Goal: Task Accomplishment & Management: Use online tool/utility

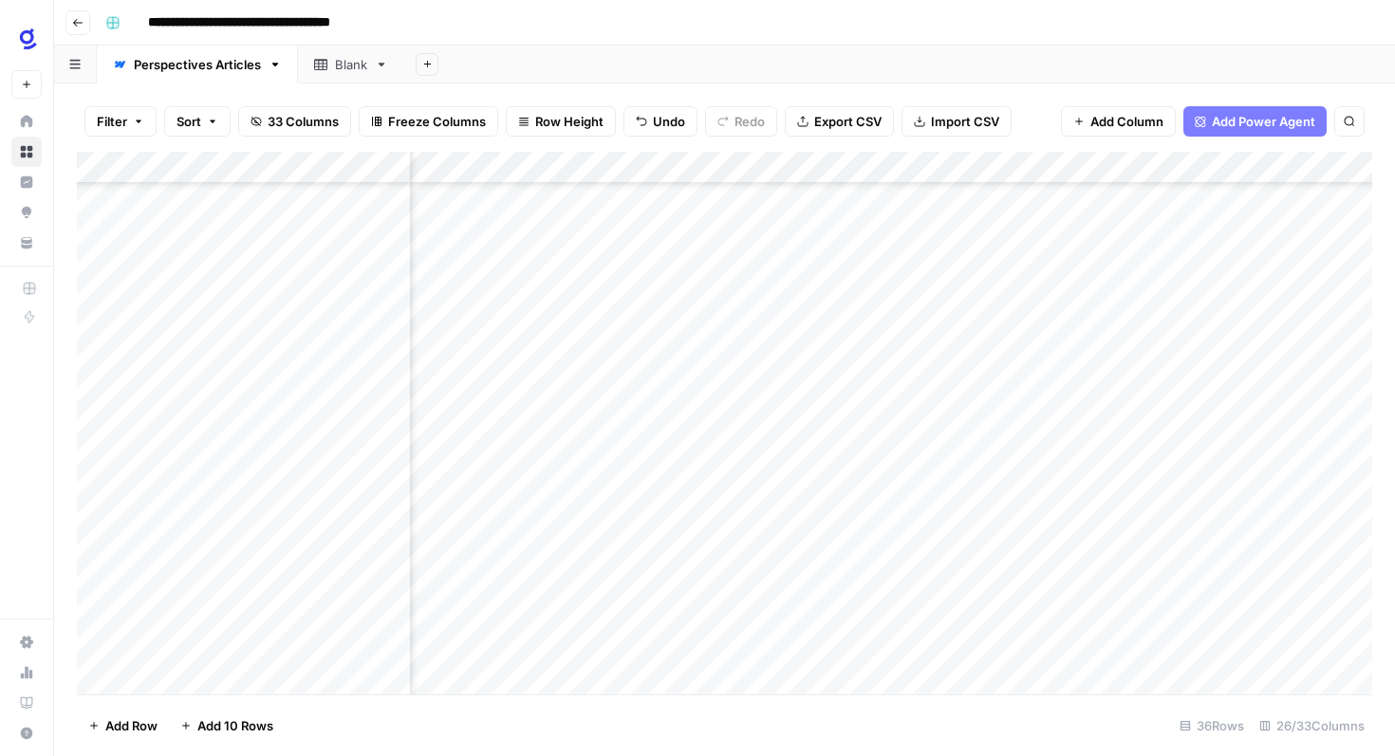
scroll to position [681, 2137]
click at [1130, 388] on div "Add Column" at bounding box center [724, 423] width 1295 height 543
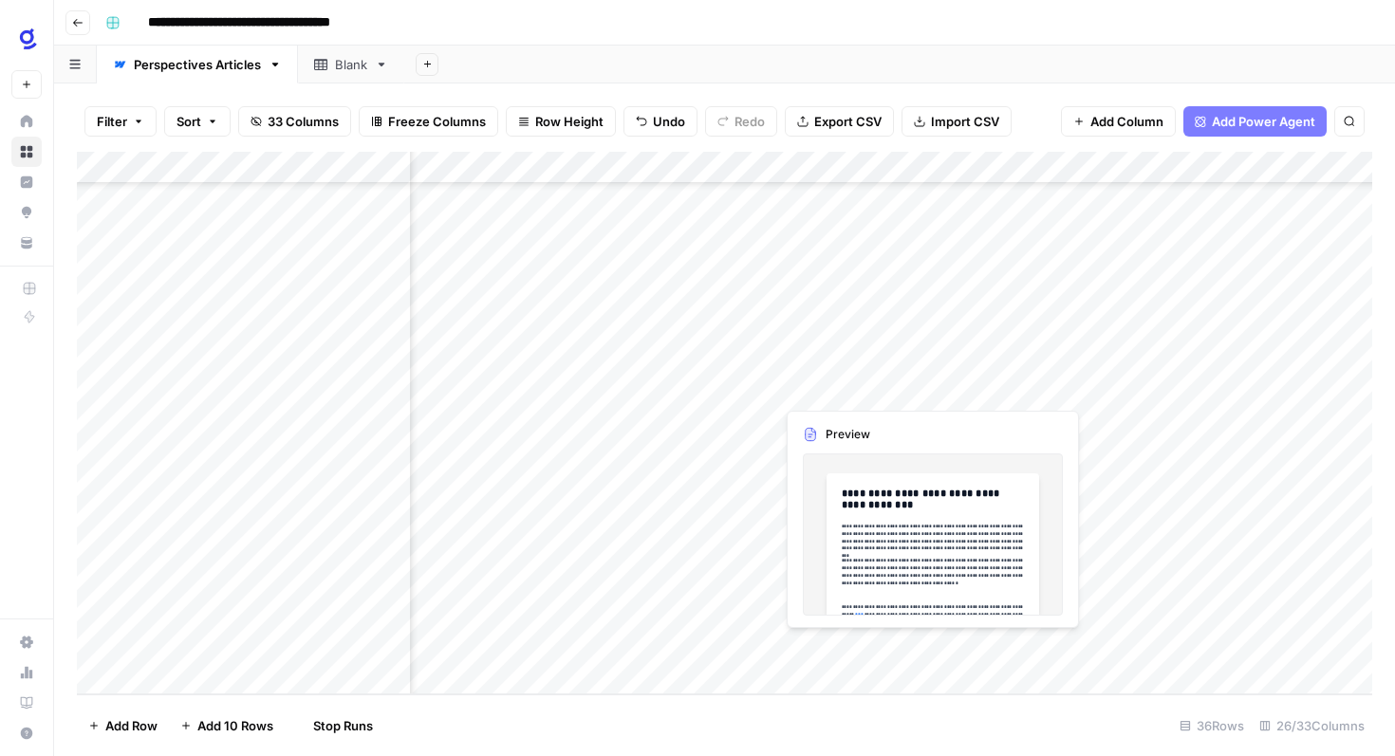
click at [863, 388] on div "Add Column" at bounding box center [724, 423] width 1295 height 543
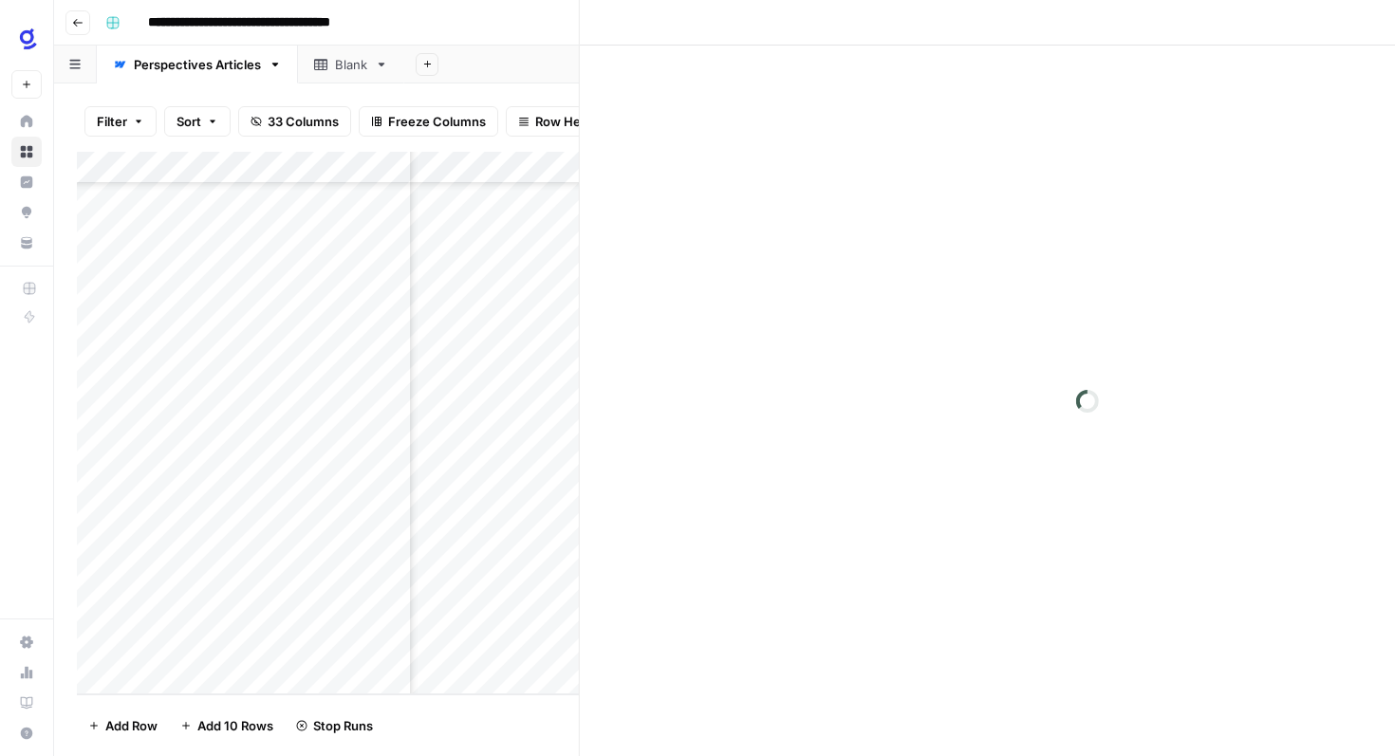
click at [863, 388] on div at bounding box center [861, 388] width 174 height 35
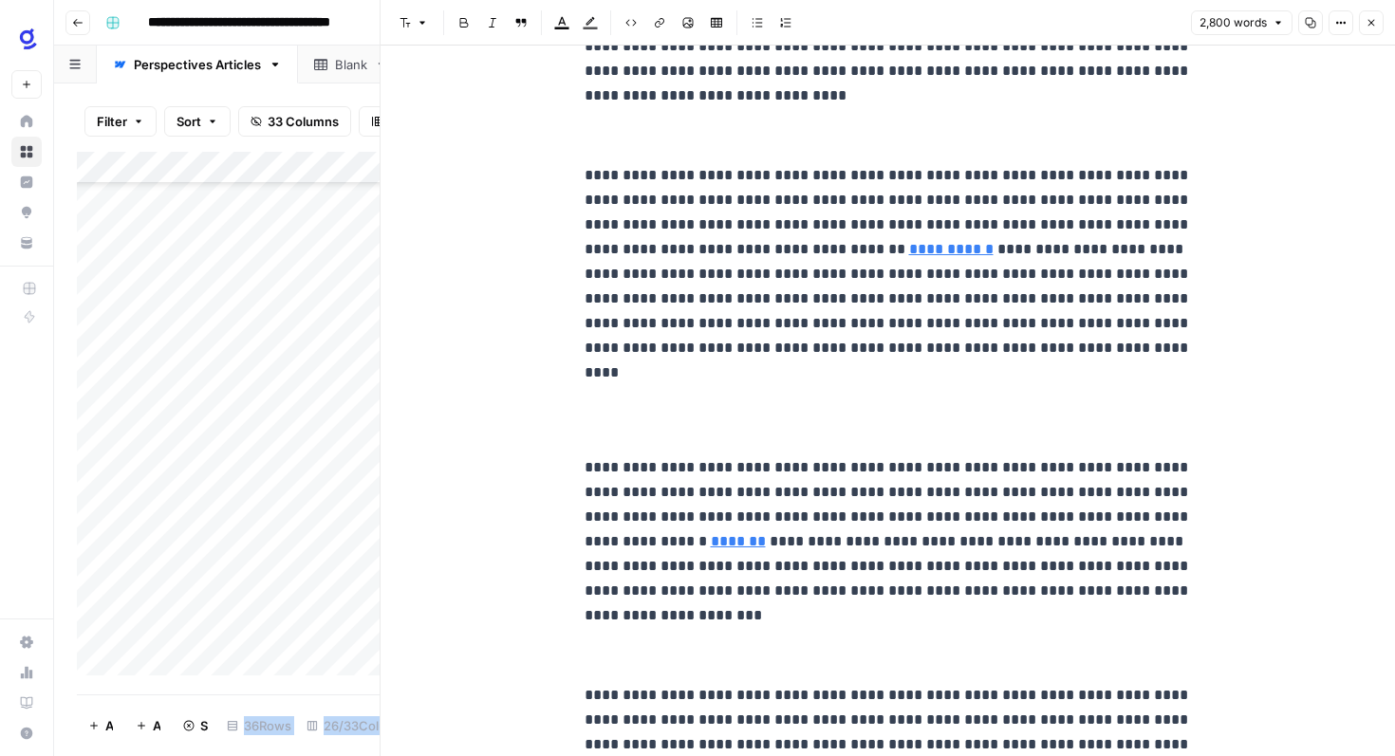
scroll to position [1740, 0]
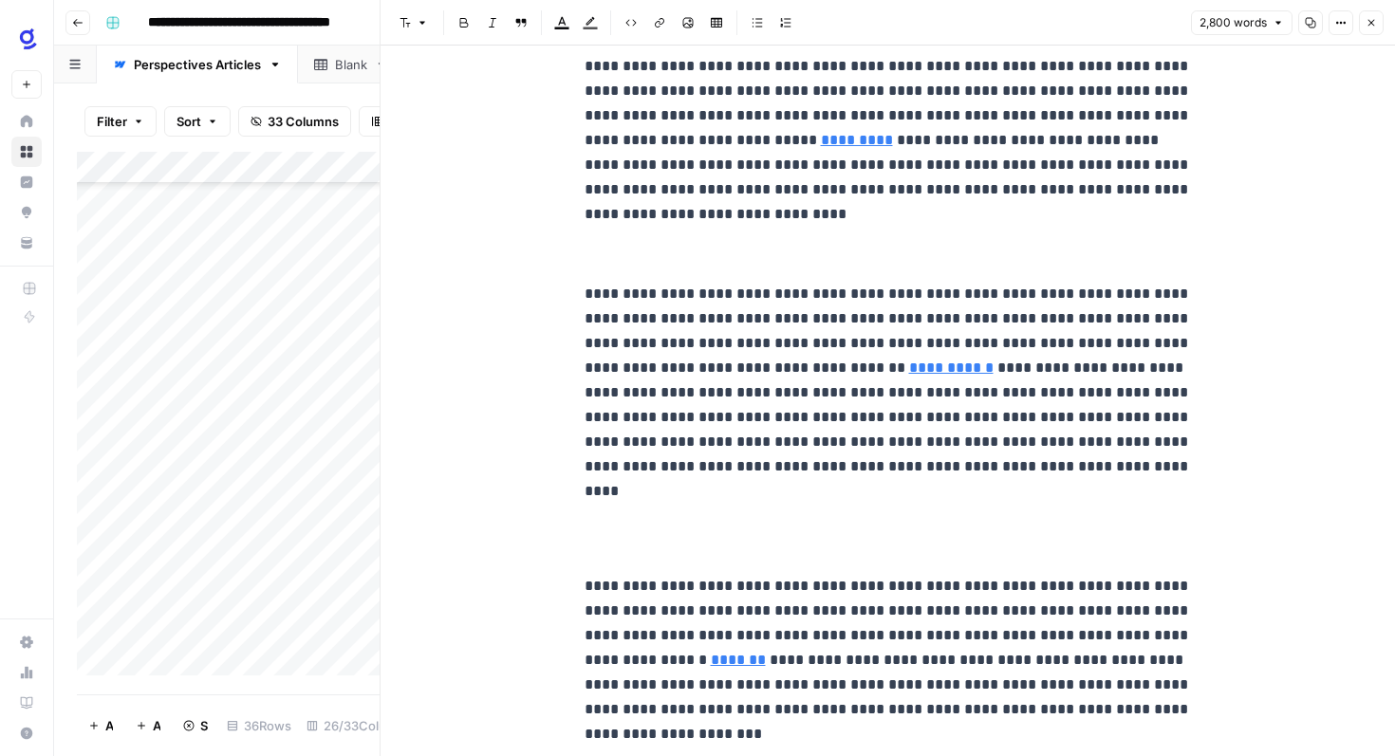
click at [1386, 28] on header "Font style Bold Italic Block quote Text color Highlight color Code block Link I…" at bounding box center [888, 23] width 1014 height 46
click at [1374, 24] on icon "button" at bounding box center [1371, 22] width 11 height 11
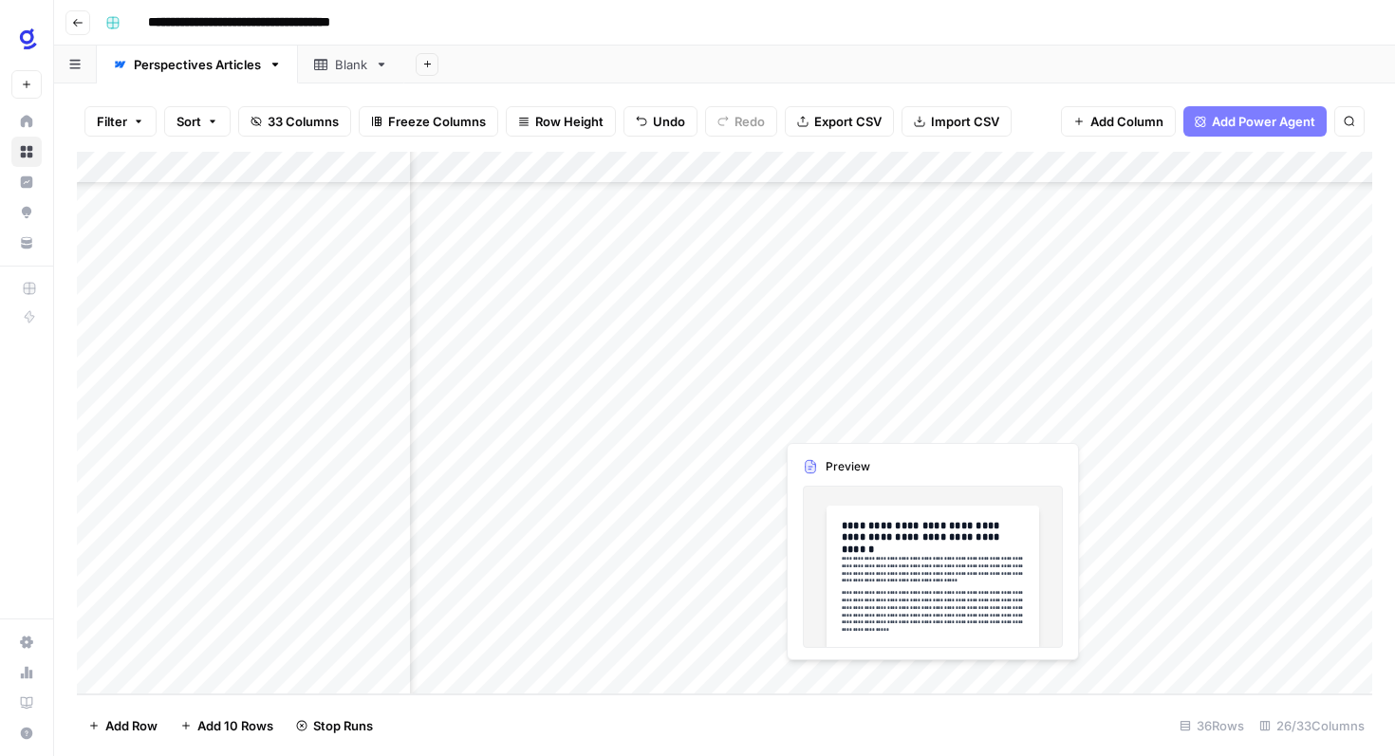
click at [844, 425] on div "Add Column" at bounding box center [724, 423] width 1295 height 543
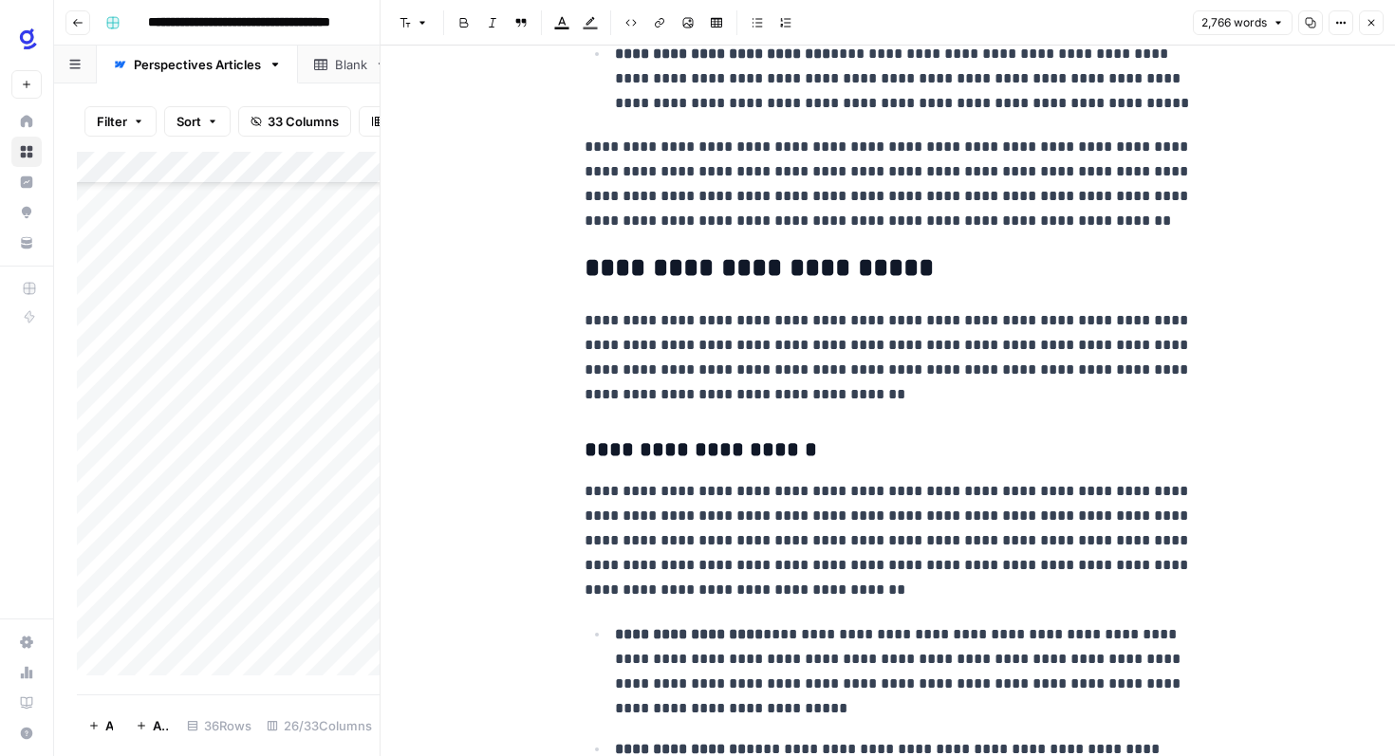
scroll to position [3608, 0]
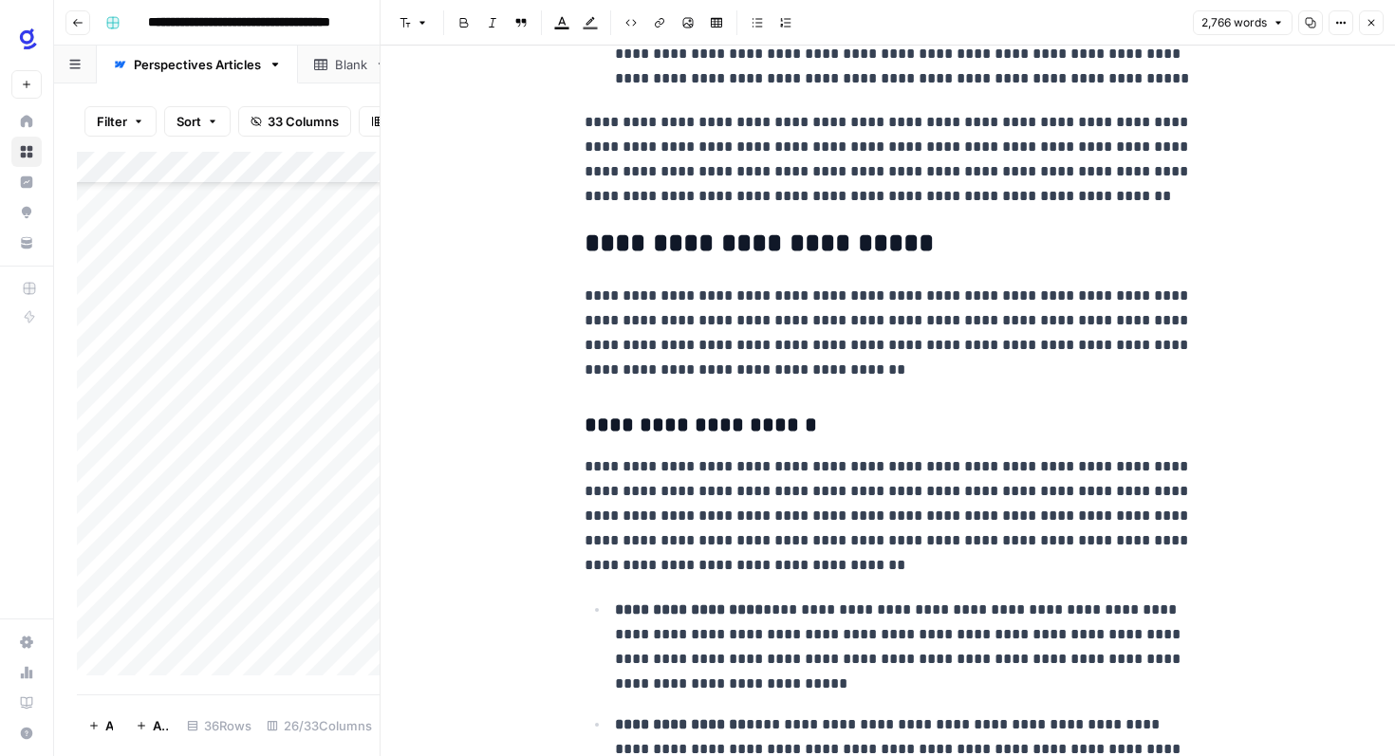
click at [1370, 16] on button "Close" at bounding box center [1371, 22] width 25 height 25
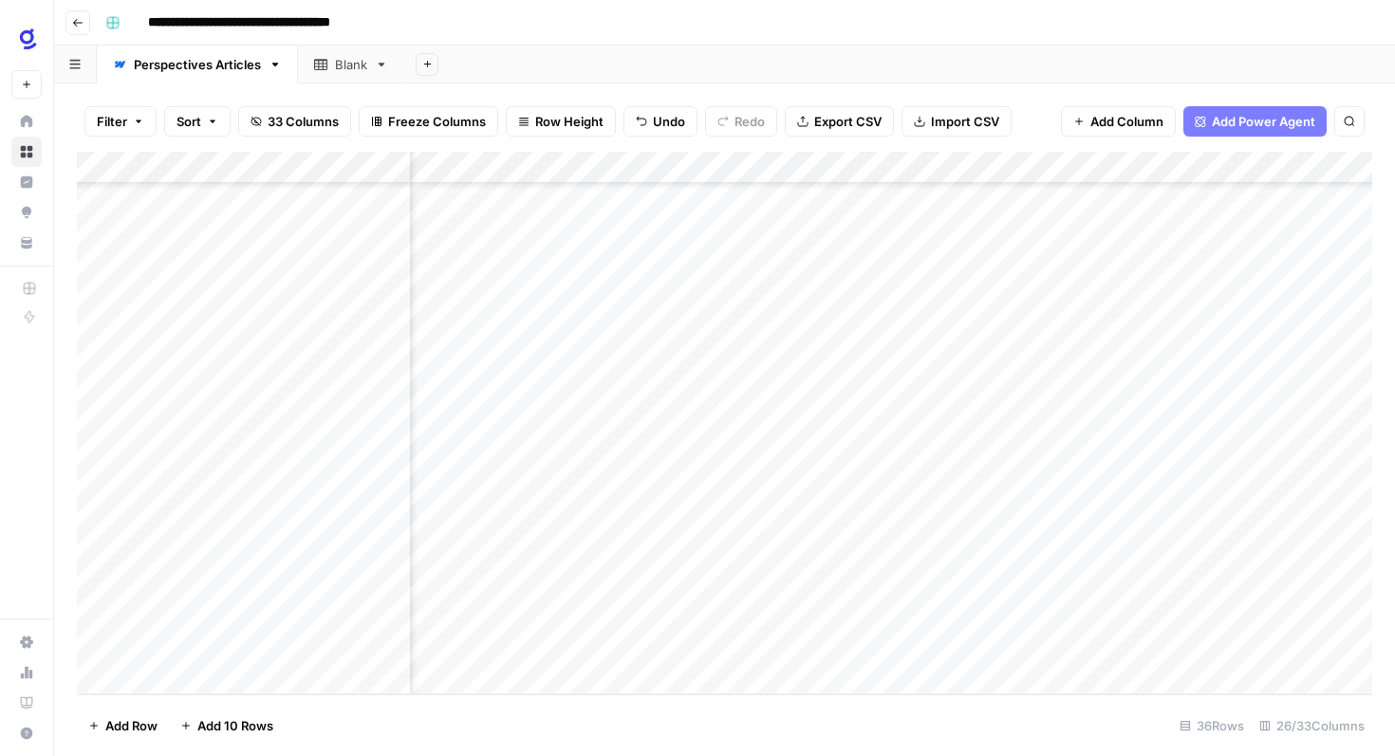
click at [1111, 421] on div "Add Column" at bounding box center [724, 423] width 1295 height 543
click at [905, 487] on div "Add Column" at bounding box center [724, 423] width 1295 height 543
click at [1367, 655] on icon "close" at bounding box center [1368, 649] width 13 height 15
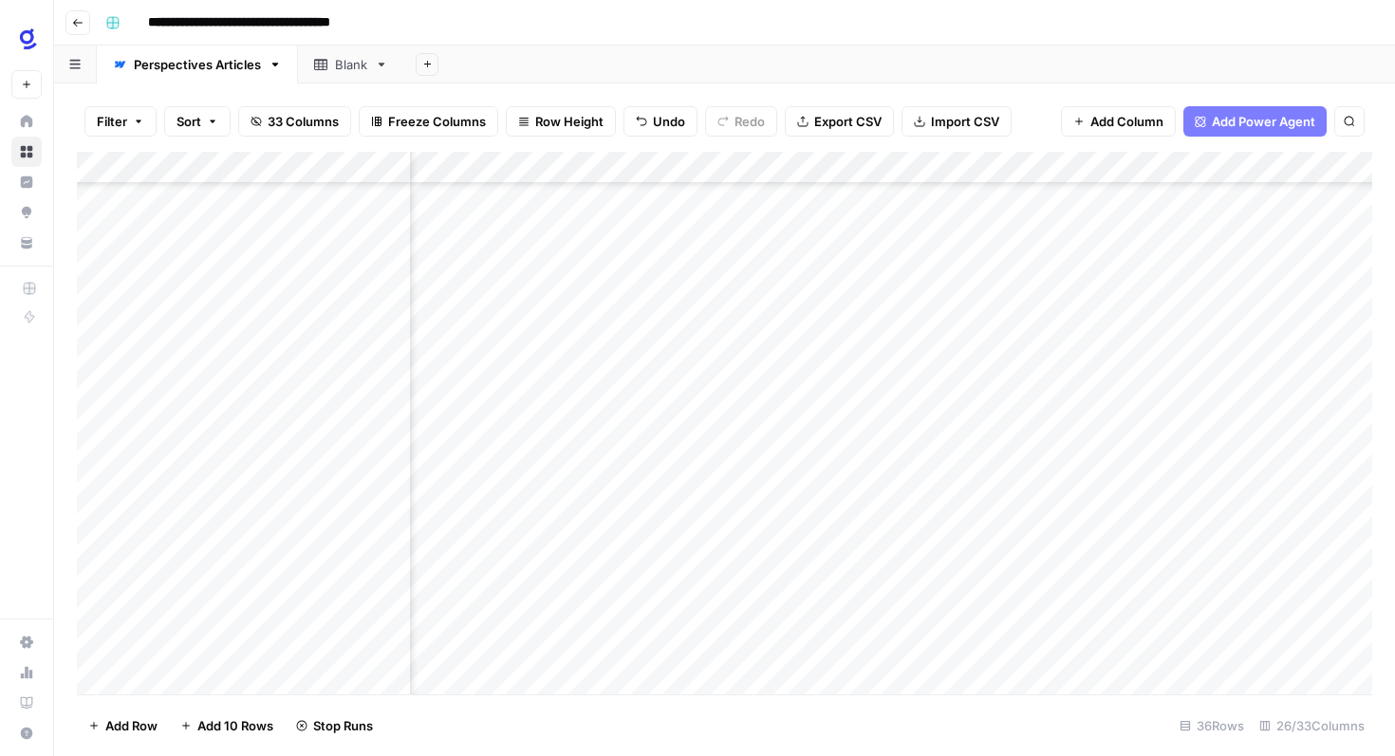
scroll to position [580, 2919]
click at [1218, 456] on div "Add Column" at bounding box center [724, 423] width 1295 height 543
click at [1210, 487] on div "Add Column" at bounding box center [724, 423] width 1295 height 543
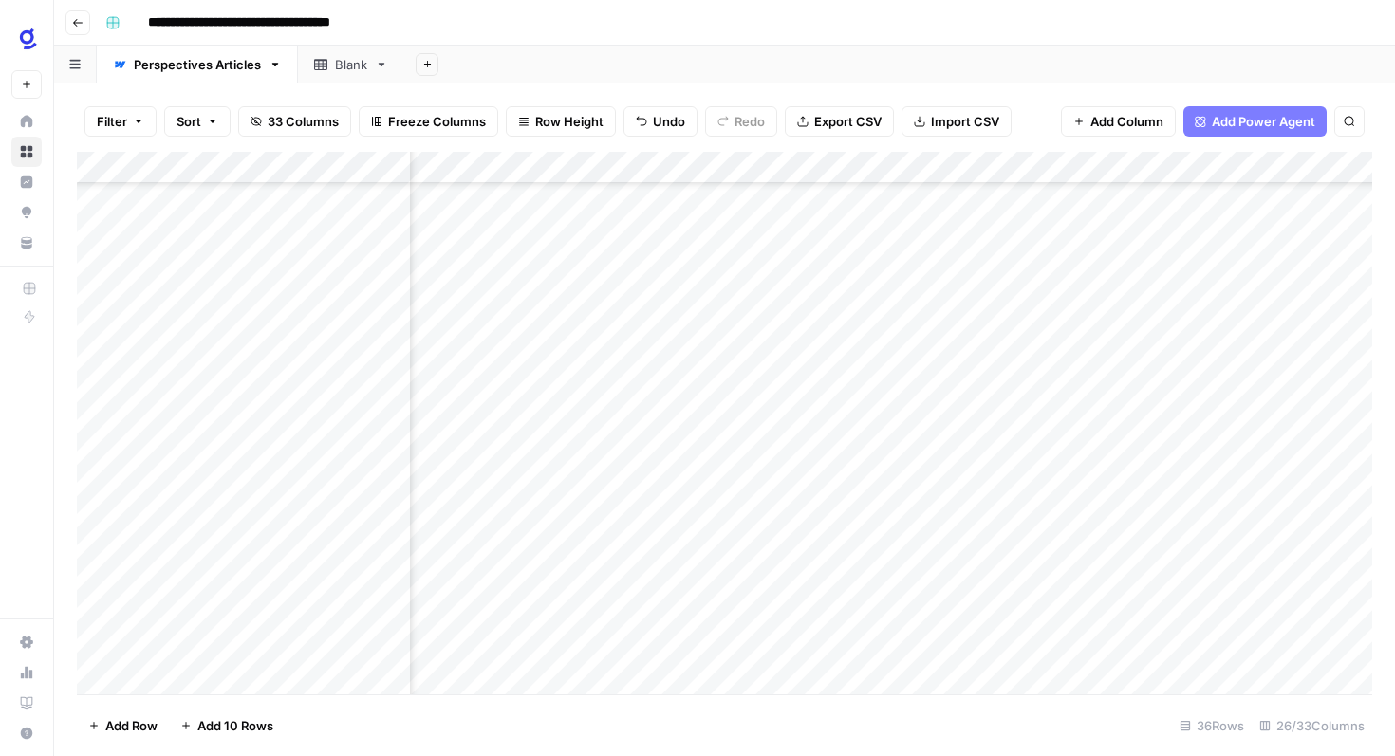
click at [1210, 487] on div "Add Column" at bounding box center [724, 423] width 1295 height 543
type input "**********"
click at [1208, 516] on div "Add Column" at bounding box center [724, 423] width 1295 height 543
type input "**********"
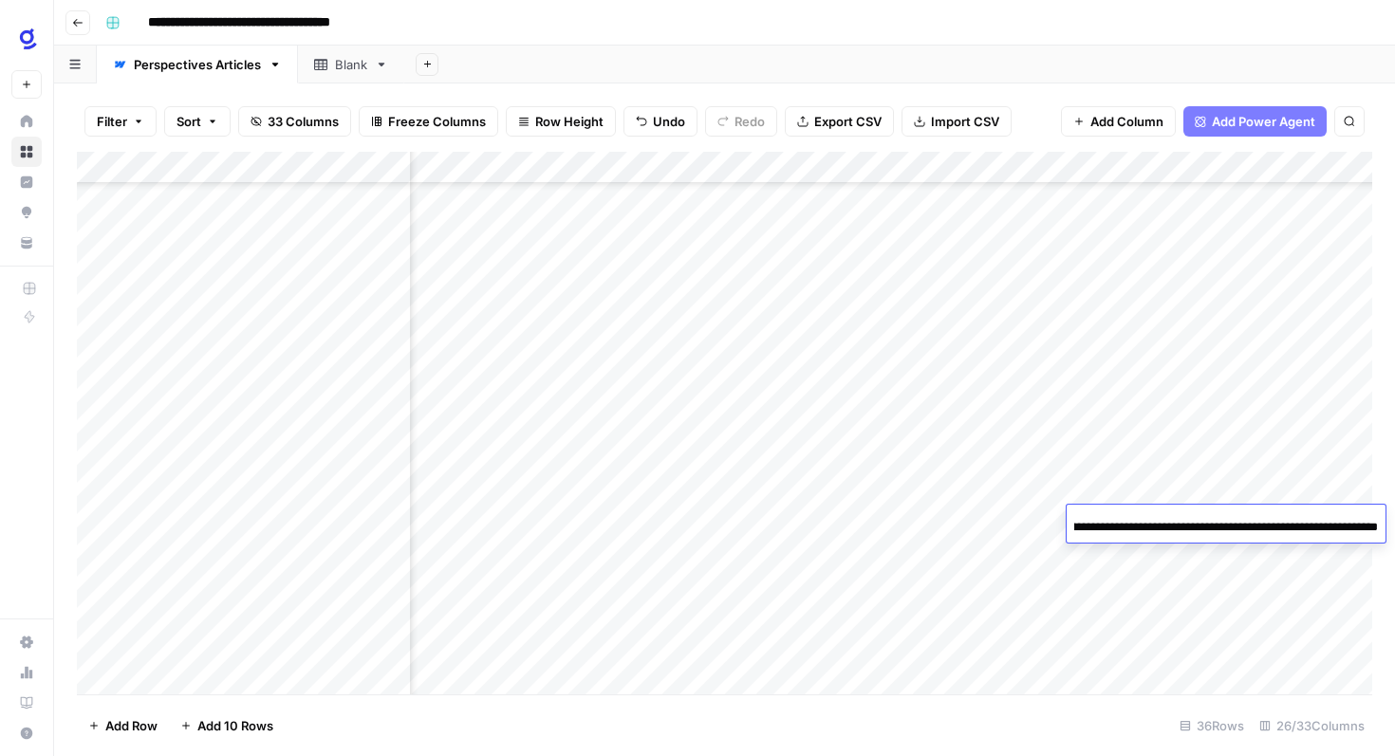
click at [964, 557] on div "Add Column" at bounding box center [724, 423] width 1295 height 543
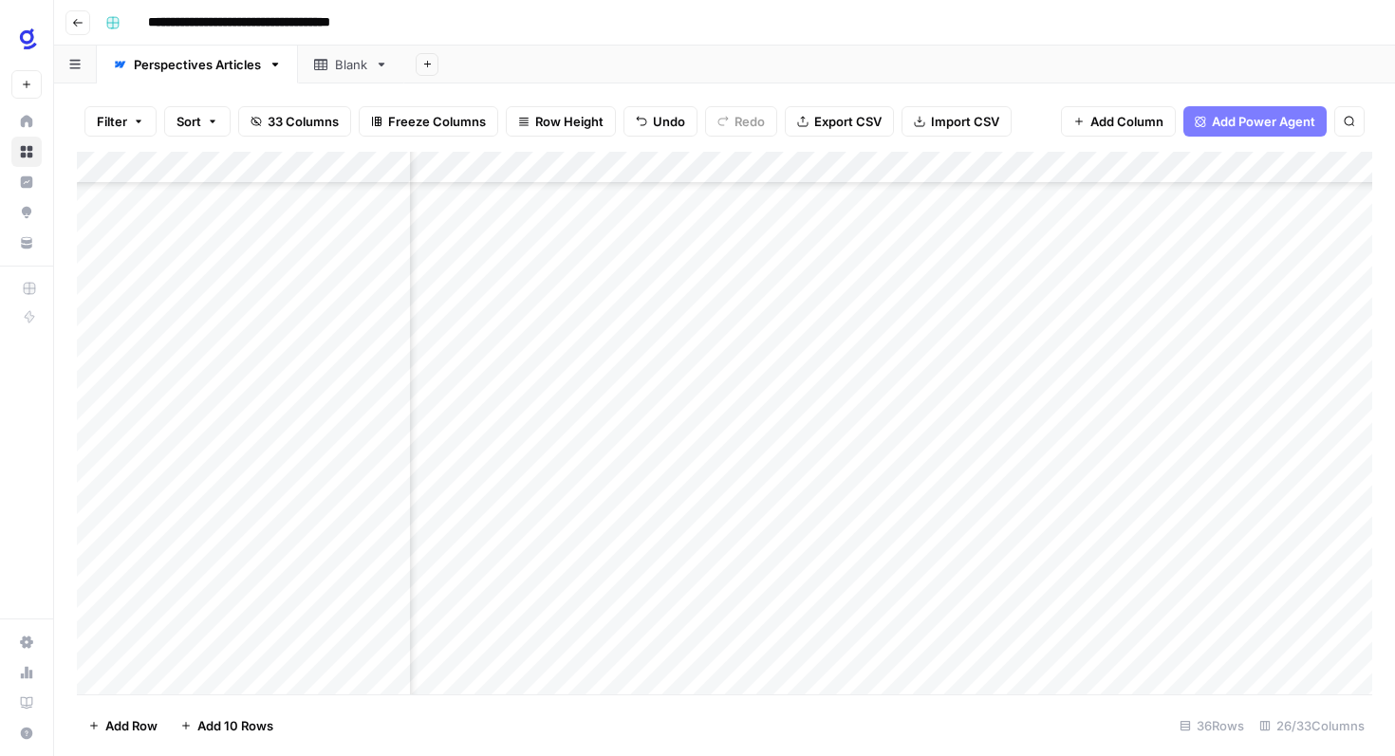
scroll to position [620, 1156]
